Goal: Transaction & Acquisition: Purchase product/service

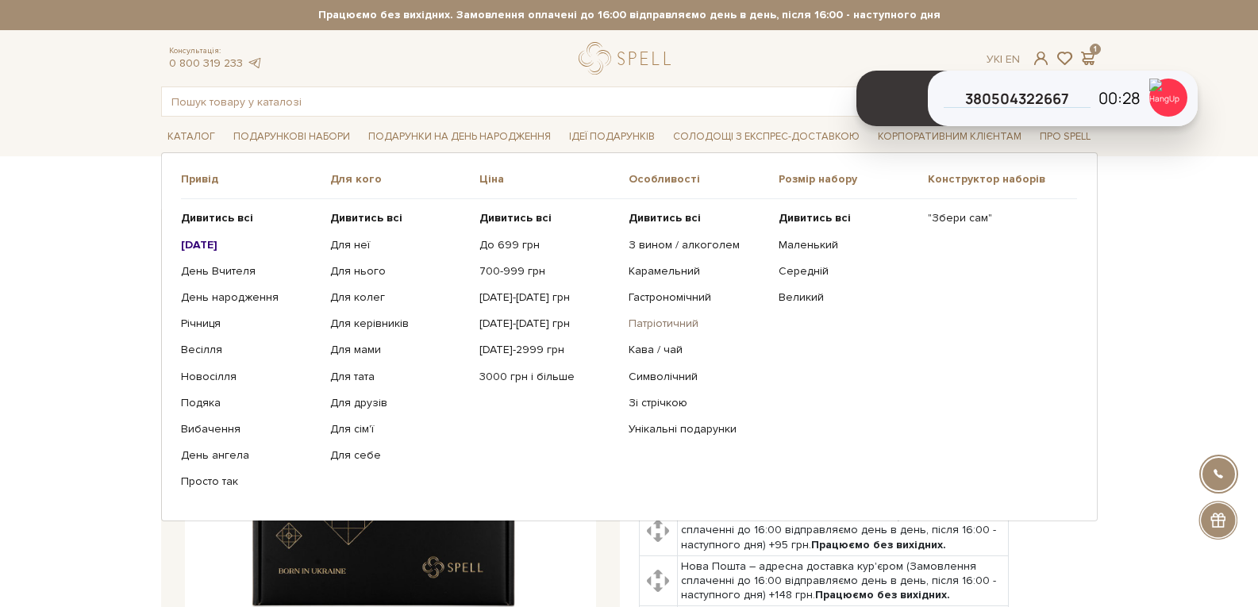
click at [679, 323] on link "Патріотичний" at bounding box center [697, 324] width 137 height 14
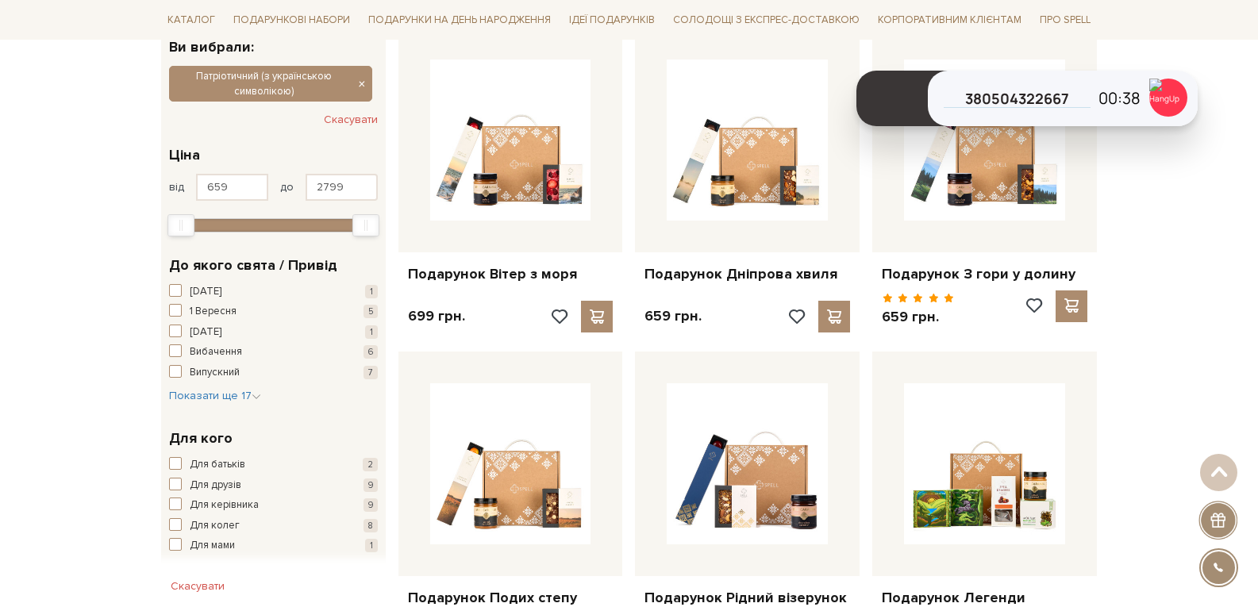
scroll to position [79, 0]
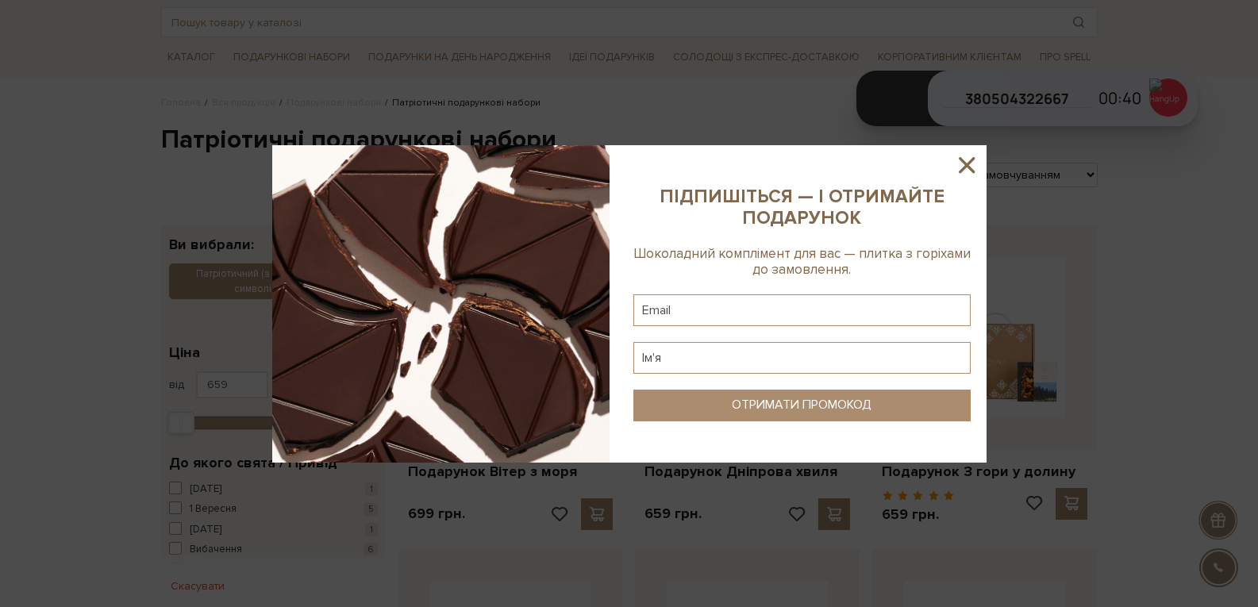
click at [965, 161] on icon at bounding box center [966, 165] width 27 height 27
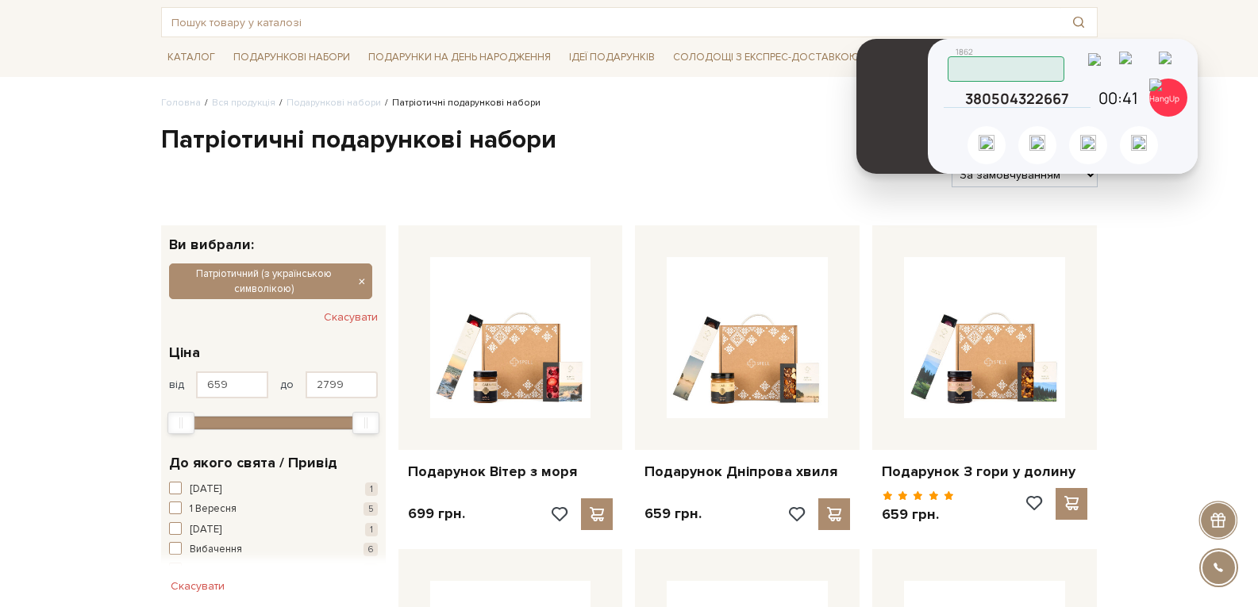
click at [1147, 66] on img at bounding box center [1135, 65] width 33 height 27
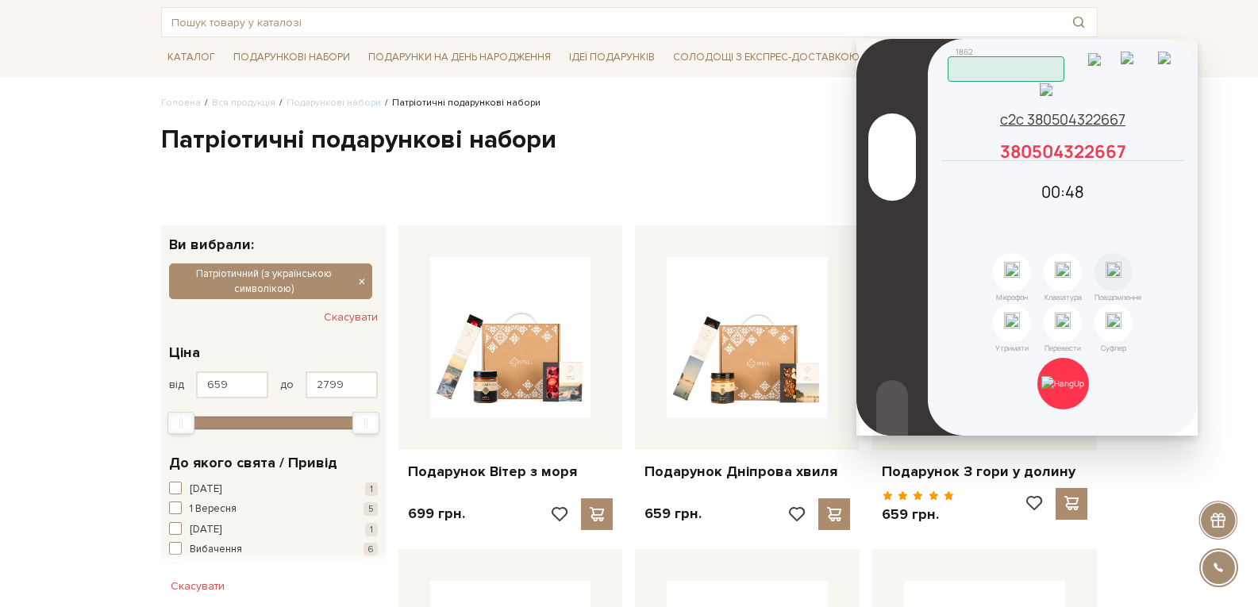
click at [1176, 159] on icon at bounding box center [1177, 151] width 14 height 14
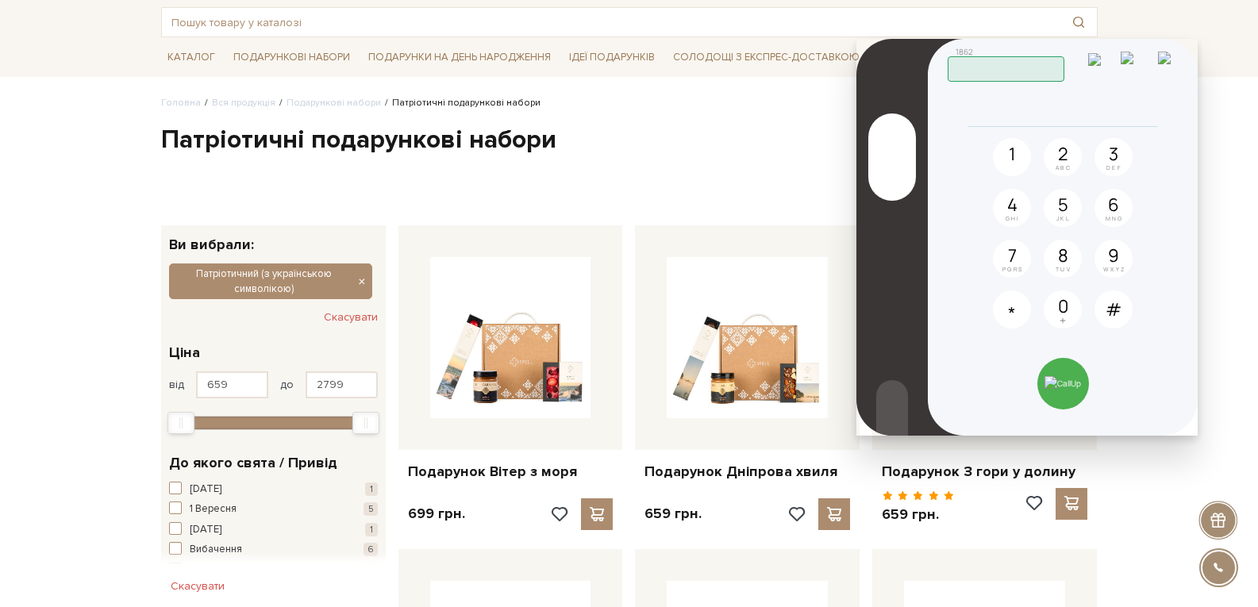
drag, startPoint x: 1217, startPoint y: 472, endPoint x: 1216, endPoint y: 483, distance: 10.4
drag, startPoint x: 1146, startPoint y: 63, endPoint x: 1129, endPoint y: 156, distance: 94.5
click at [1145, 63] on img at bounding box center [1136, 65] width 31 height 27
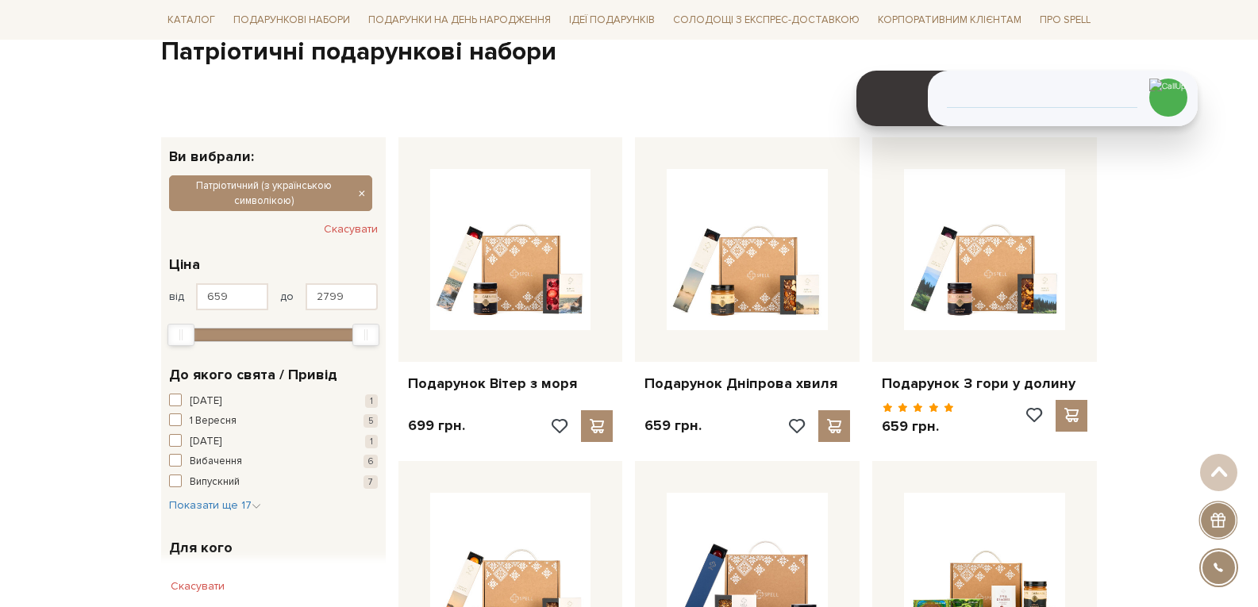
scroll to position [0, 0]
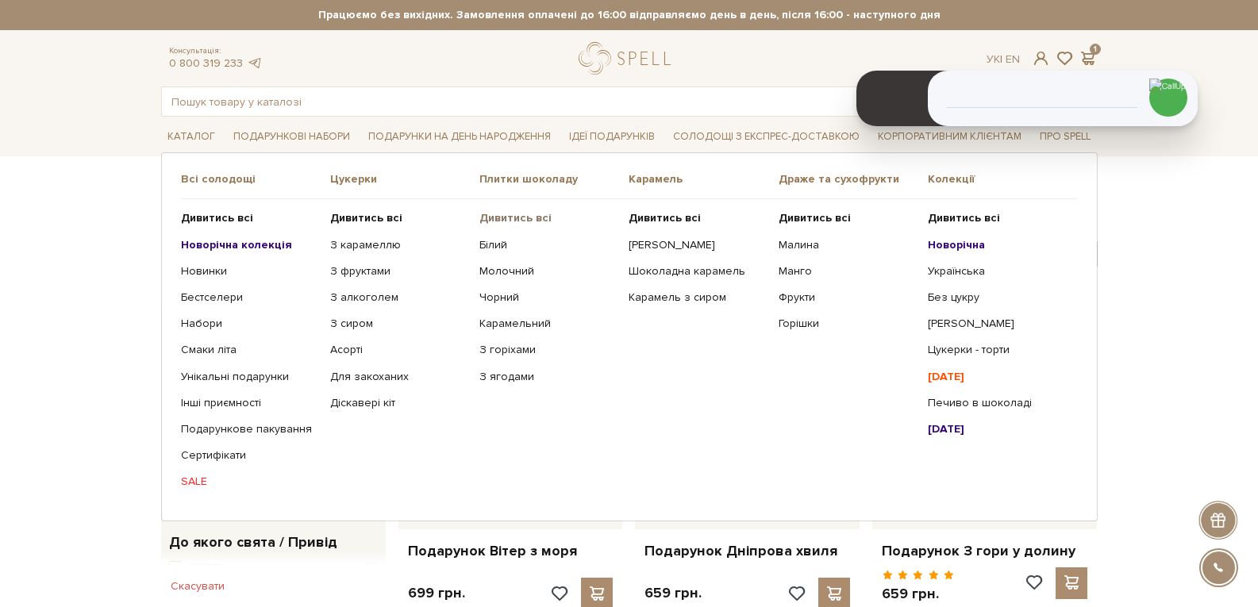
click at [505, 211] on b "Дивитись всі" at bounding box center [515, 217] width 72 height 13
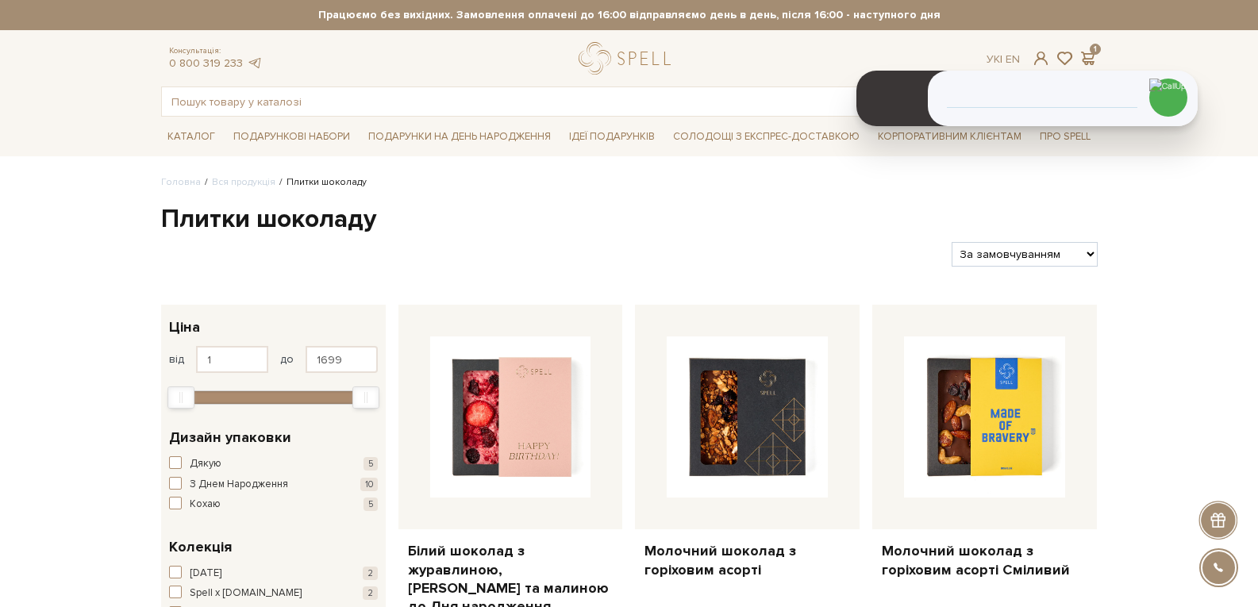
click at [1044, 256] on select "За замовчуванням За Ціною (зростання) За Ціною (зменшення) Новинки За популярні…" at bounding box center [1024, 254] width 145 height 25
select select "[URL][DOMAIN_NAME]"
click at [952, 242] on select "За замовчуванням За Ціною (зростання) За Ціною (зменшення) Новинки За популярні…" at bounding box center [1024, 254] width 145 height 25
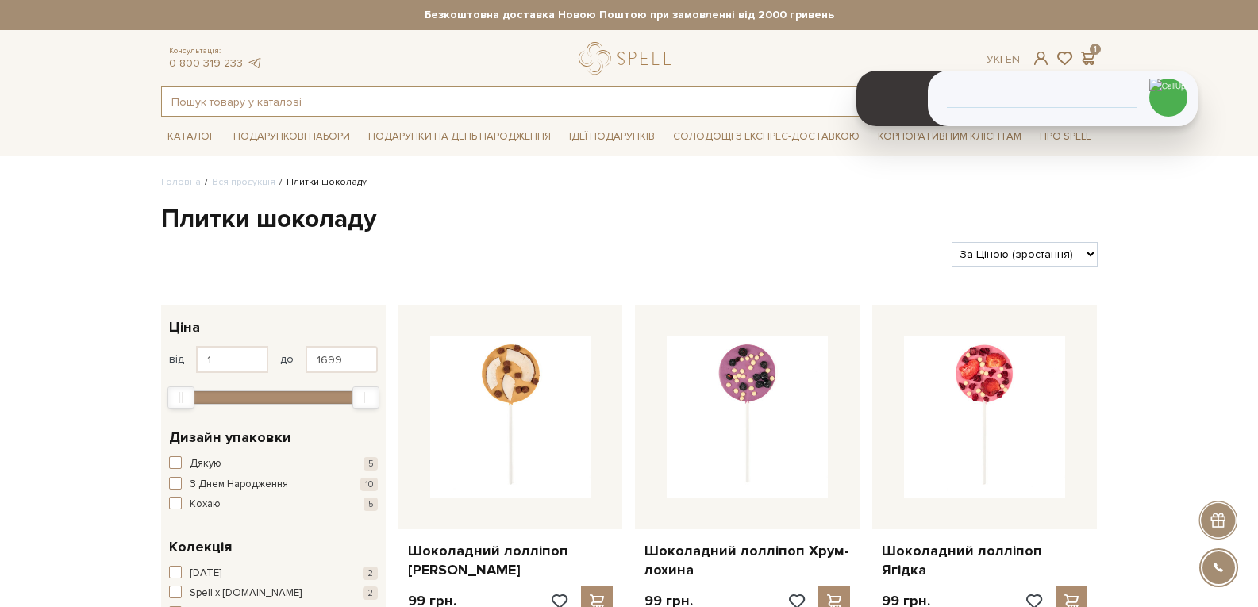
click at [229, 106] on input "text" at bounding box center [611, 101] width 898 height 29
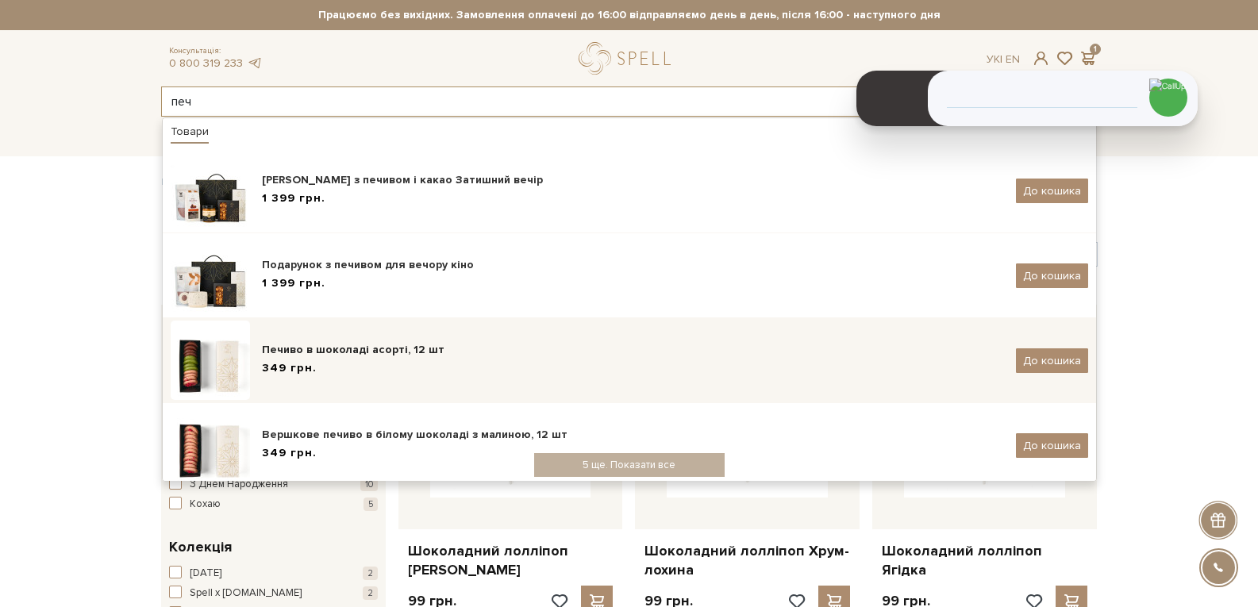
type input "печ"
click at [285, 355] on div "Печиво в шоколаді асорті, 12 шт" at bounding box center [633, 350] width 742 height 16
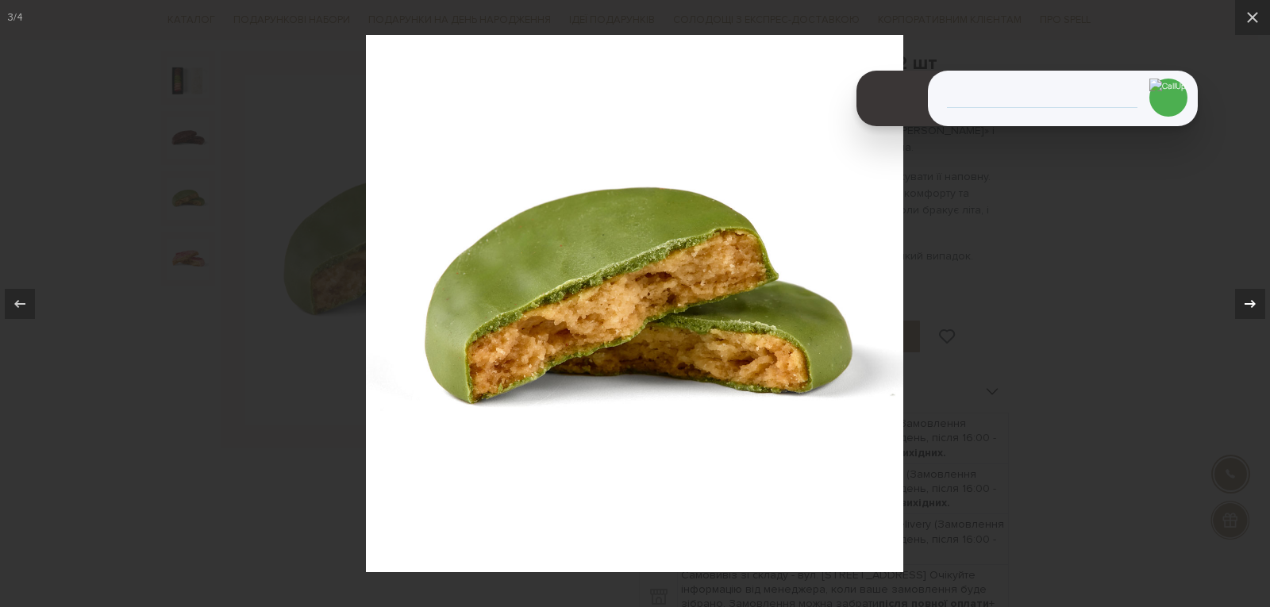
click at [1254, 303] on icon at bounding box center [1249, 303] width 11 height 8
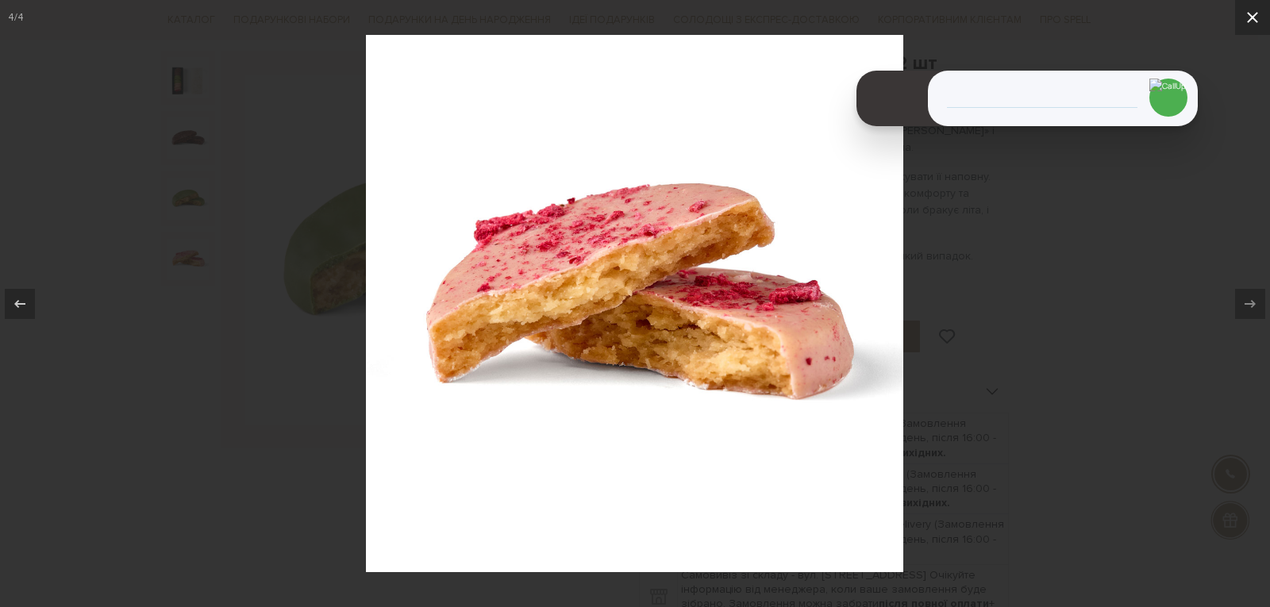
click at [1248, 18] on icon at bounding box center [1252, 17] width 19 height 19
